Goal: Use online tool/utility: Utilize a website feature to perform a specific function

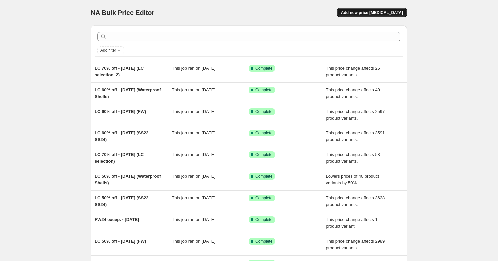
click at [368, 12] on span "Add new price [MEDICAL_DATA]" at bounding box center [372, 12] width 62 height 5
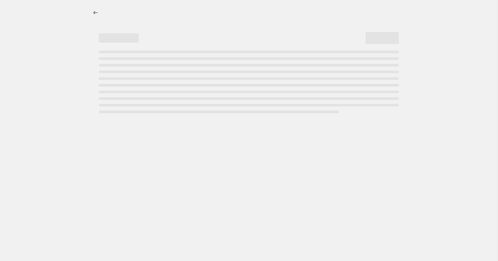
select select "percentage"
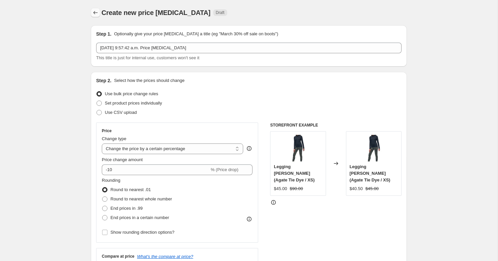
click at [92, 14] on button "Price change jobs" at bounding box center [95, 12] width 9 height 9
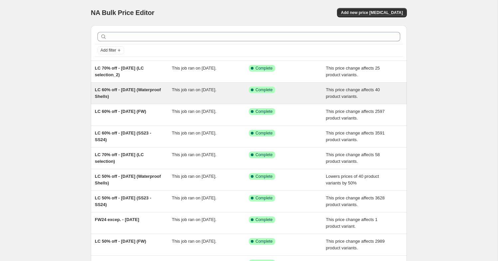
click at [124, 91] on span "LC 60% off - Aug 18, 2025 (Waterproof Shells)" at bounding box center [128, 93] width 66 height 12
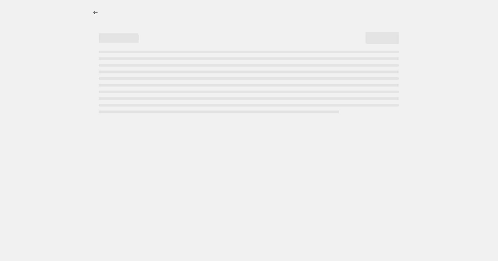
select select "pcap"
select select "no_change"
select select "collection"
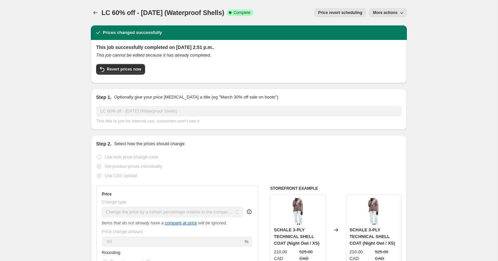
click at [382, 8] on button "More actions" at bounding box center [388, 12] width 38 height 9
click at [385, 27] on span "Copy to new job" at bounding box center [387, 26] width 31 height 5
select select "pcap"
select select "no_change"
select select "collection"
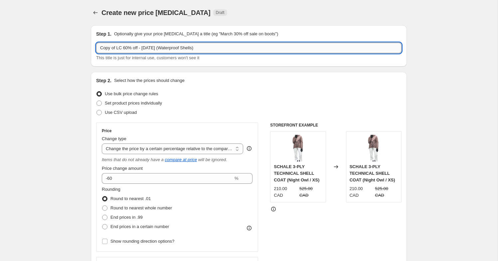
click at [119, 51] on input "Copy of LC 60% off - Aug 18, 2025 (Waterproof Shells)" at bounding box center [248, 48] width 305 height 11
drag, startPoint x: 117, startPoint y: 48, endPoint x: 86, endPoint y: 50, distance: 31.7
click at [96, 50] on input "Copy of LC 60% off - Aug 18, 2025 (Waterproof Shells)" at bounding box center [248, 48] width 305 height 11
click at [162, 44] on input "LC 60% off - Aug 18, 2025 (Waterproof Shells)" at bounding box center [248, 48] width 305 height 11
drag, startPoint x: 158, startPoint y: 48, endPoint x: 195, endPoint y: 48, distance: 36.9
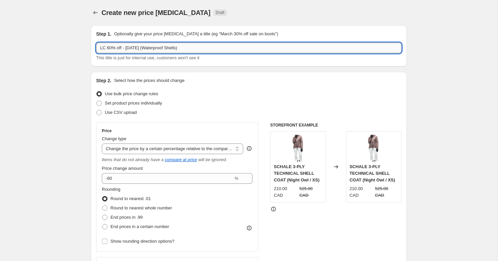
click at [195, 48] on input "LC 60% off - Aug 18, 2025 (Waterproof Shells)" at bounding box center [248, 48] width 305 height 11
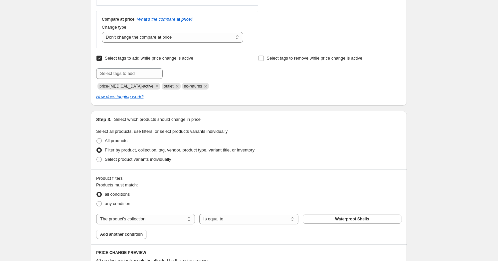
scroll to position [253, 0]
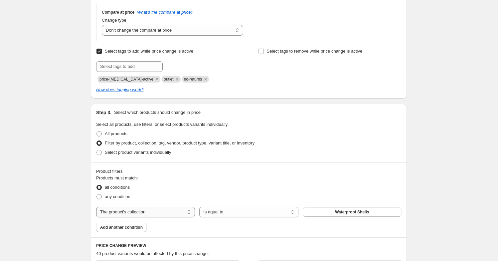
type input "LC 60% off - Aug 18, 2025 (Rainwear)"
select select "product"
click at [316, 214] on button "2.5L Rain Jacket ISLA III" at bounding box center [352, 211] width 99 height 9
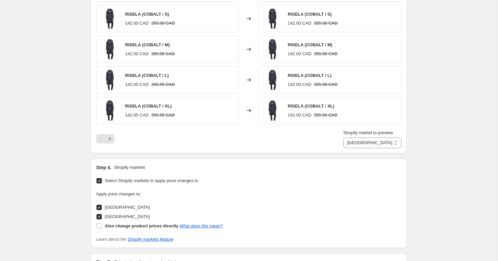
scroll to position [540, 0]
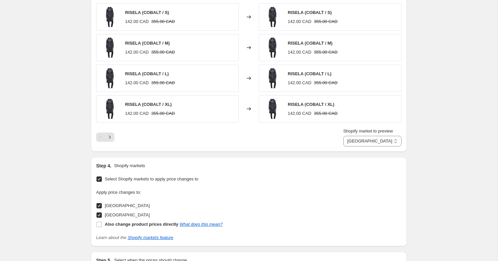
click at [109, 206] on span "Canada" at bounding box center [127, 205] width 45 height 5
click at [102, 206] on input "Canada" at bounding box center [98, 205] width 5 height 5
checkbox input "false"
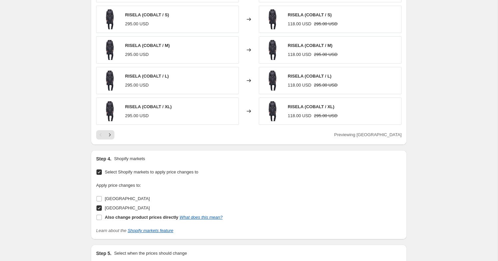
scroll to position [571, 0]
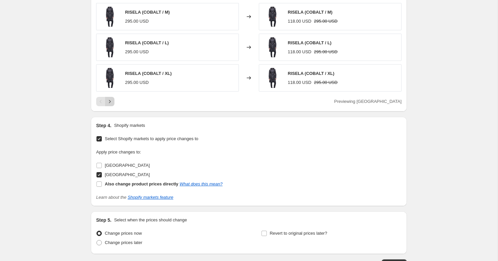
click at [111, 102] on icon "Next" at bounding box center [109, 101] width 7 height 7
click at [111, 102] on div "Pagination" at bounding box center [109, 101] width 9 height 9
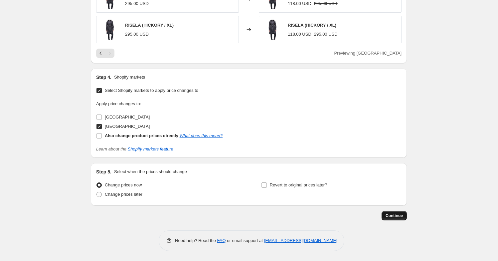
click at [398, 213] on button "Continue" at bounding box center [393, 215] width 25 height 9
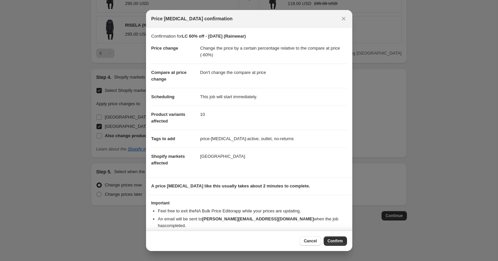
scroll to position [7, 0]
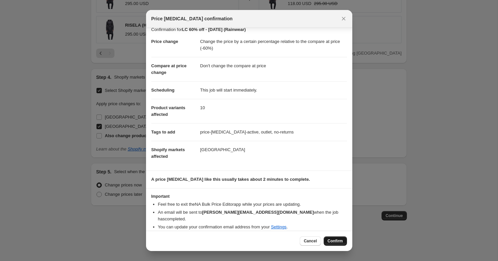
click at [344, 240] on button "Confirm" at bounding box center [335, 240] width 23 height 9
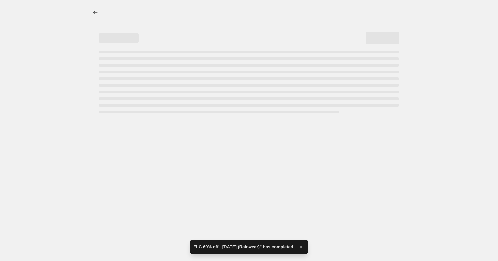
select select "pcap"
select select "no_change"
